Goal: Find specific page/section: Find specific page/section

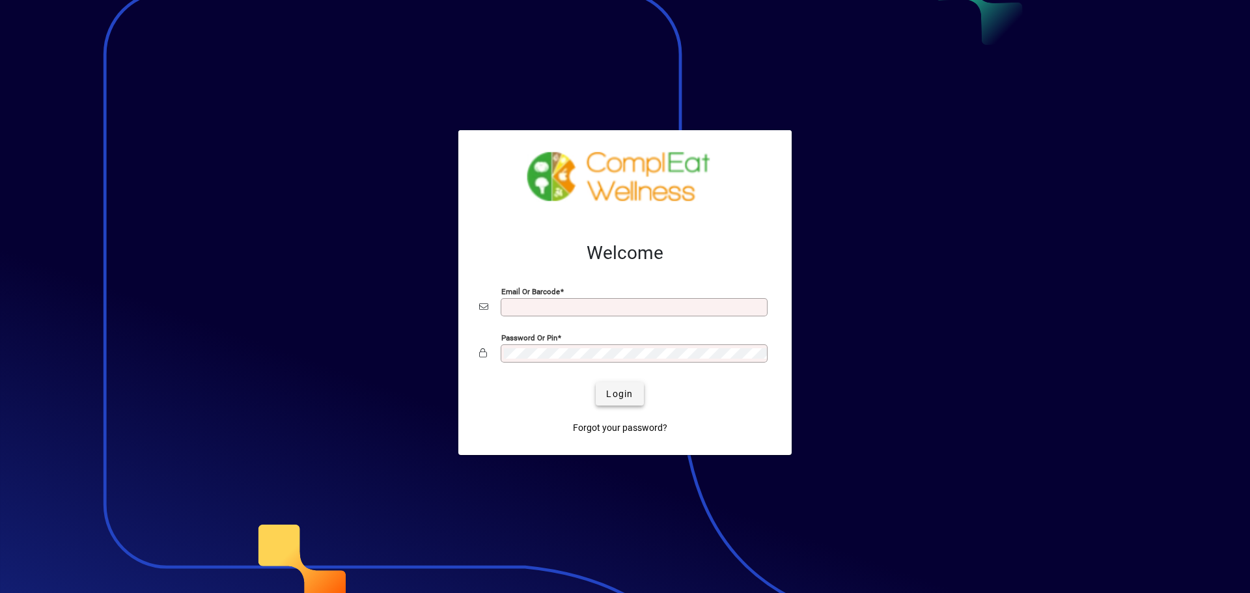
type input "**********"
click at [636, 397] on span "submit" at bounding box center [620, 393] width 48 height 31
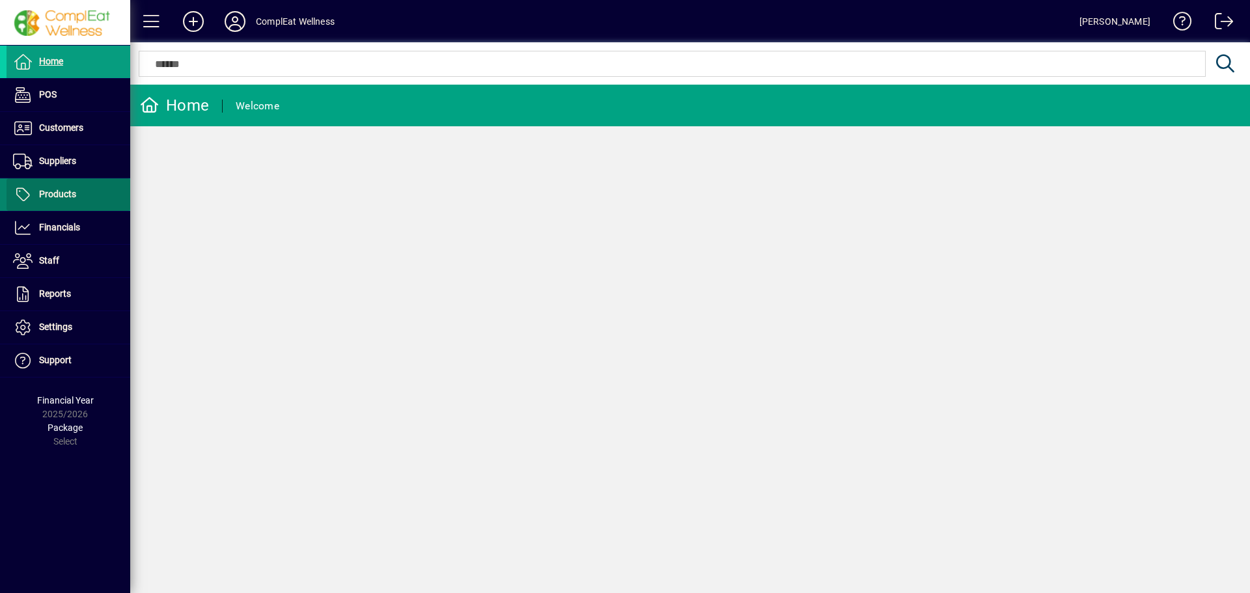
click at [93, 206] on span at bounding box center [69, 194] width 124 height 31
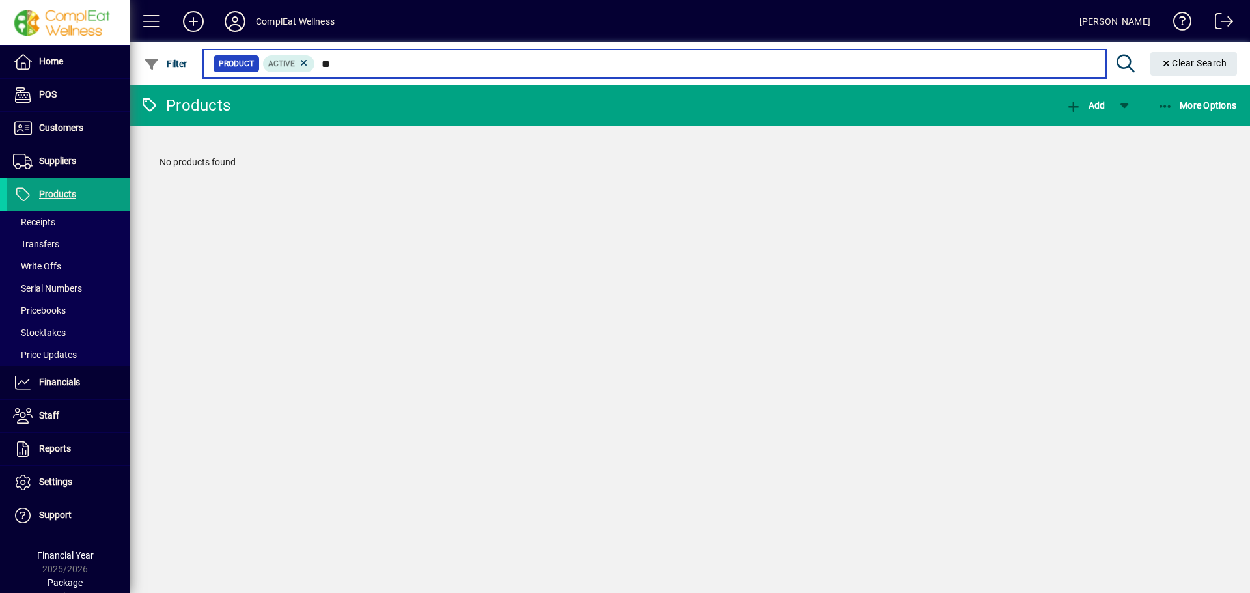
type input "*"
